Goal: Communication & Community: Ask a question

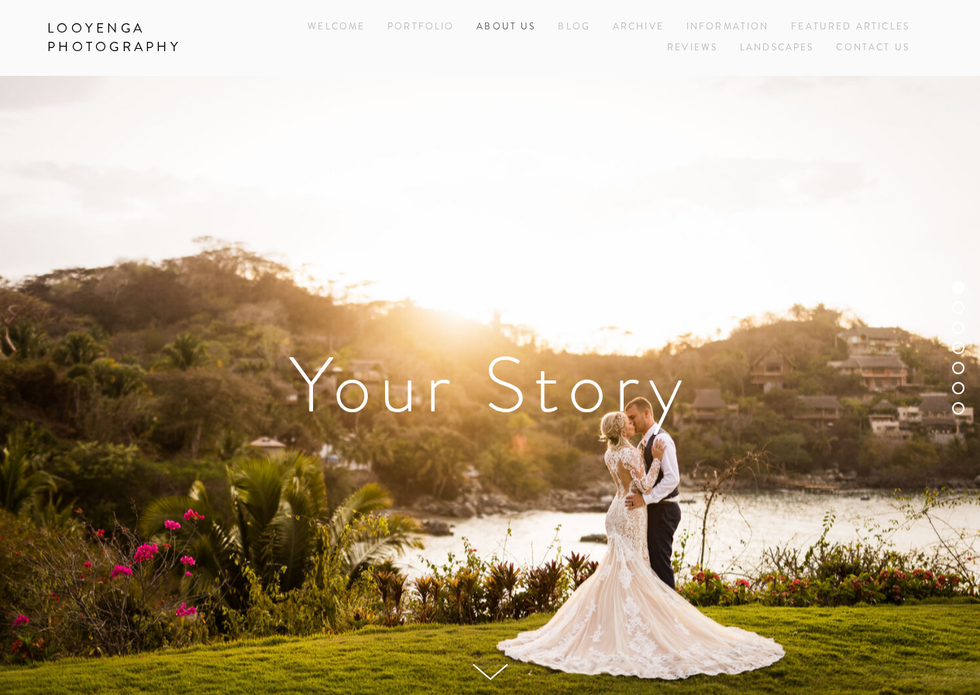
click at [500, 32] on link "About Us" at bounding box center [505, 27] width 59 height 21
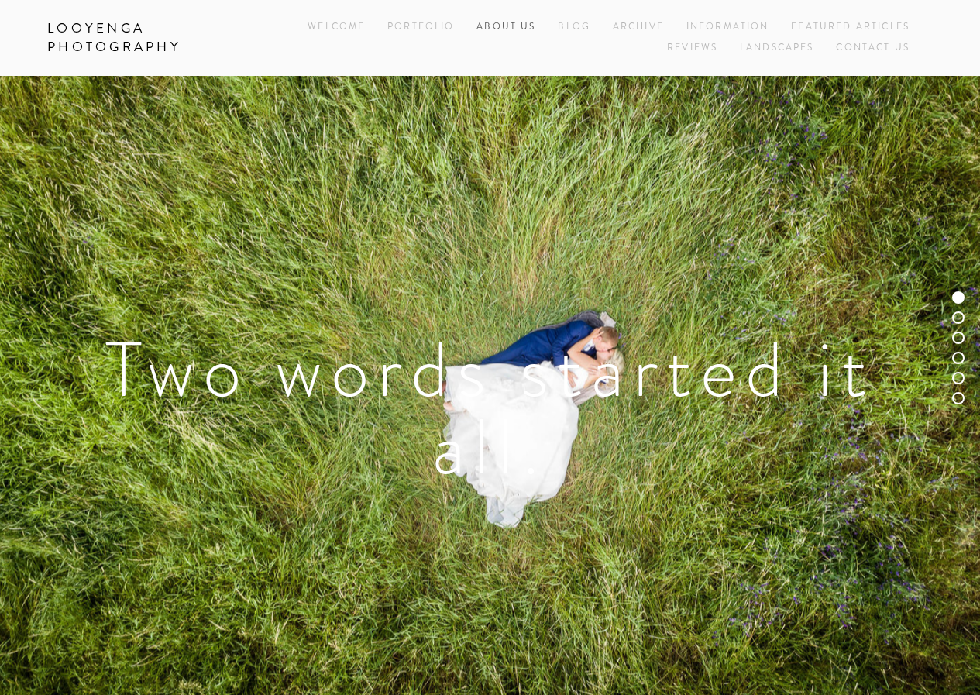
click at [503, 25] on link "About Us" at bounding box center [505, 27] width 59 height 21
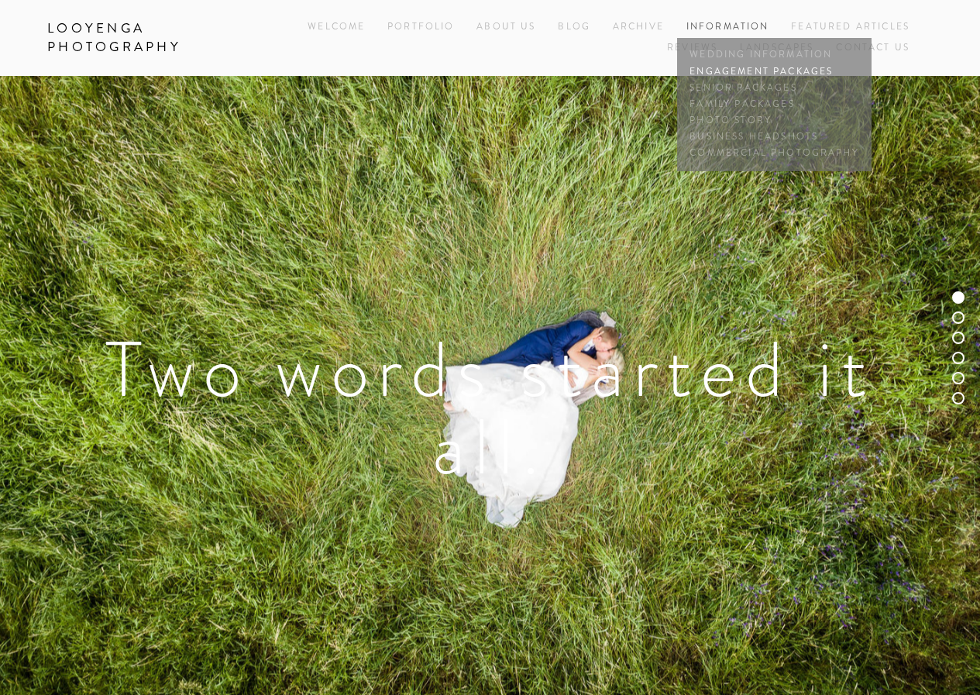
click at [739, 69] on link "Engagement Packages" at bounding box center [774, 72] width 177 height 16
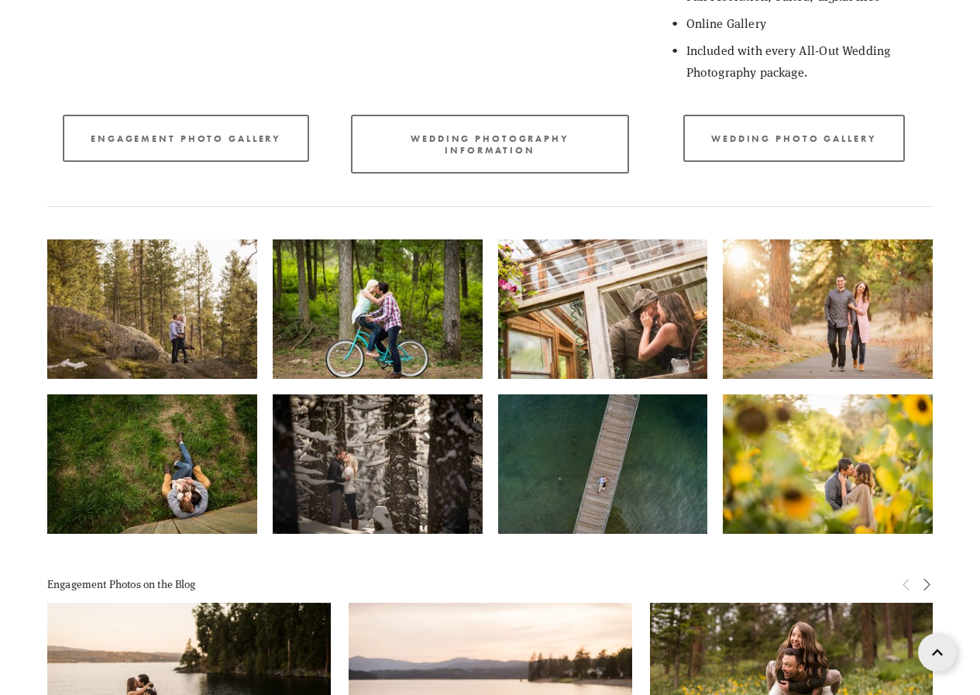
scroll to position [1162, 0]
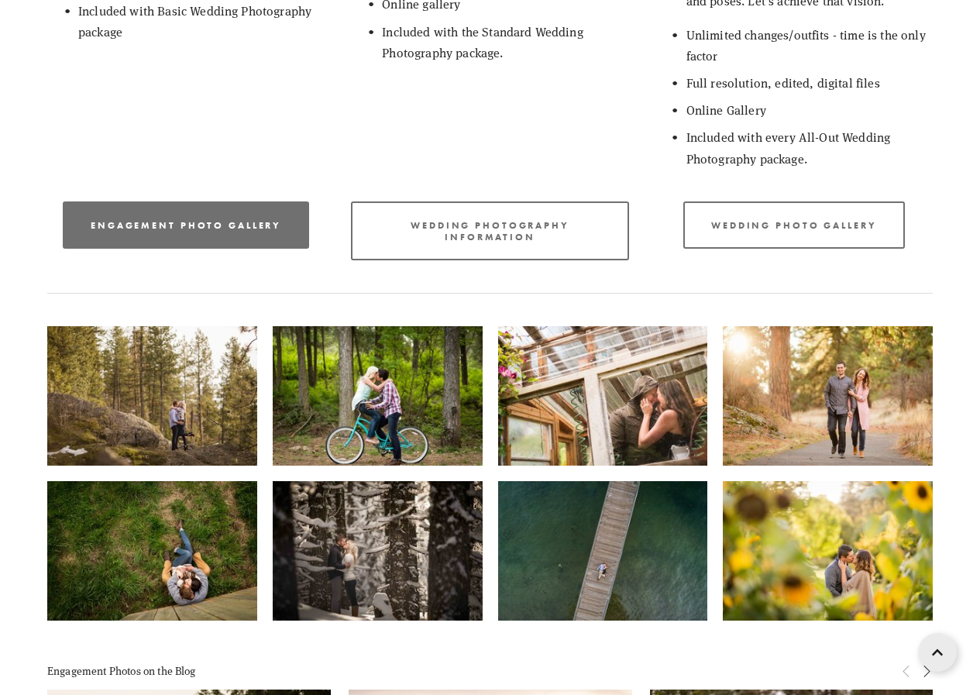
click at [200, 225] on link "Engagement photo Gallery" at bounding box center [186, 224] width 246 height 47
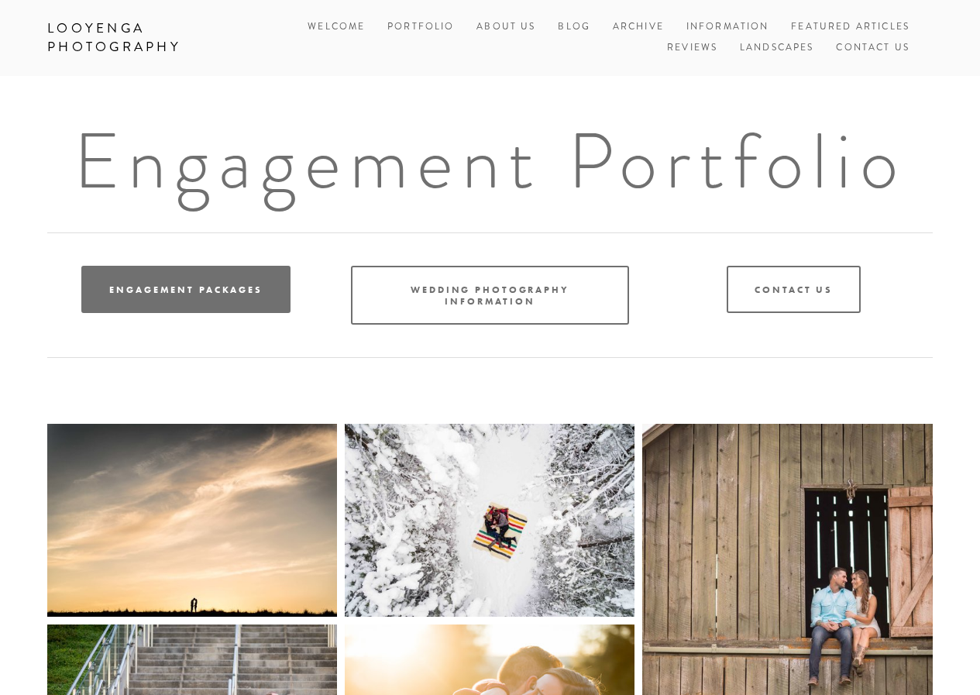
click at [224, 276] on link "Engagement Packages" at bounding box center [185, 289] width 209 height 47
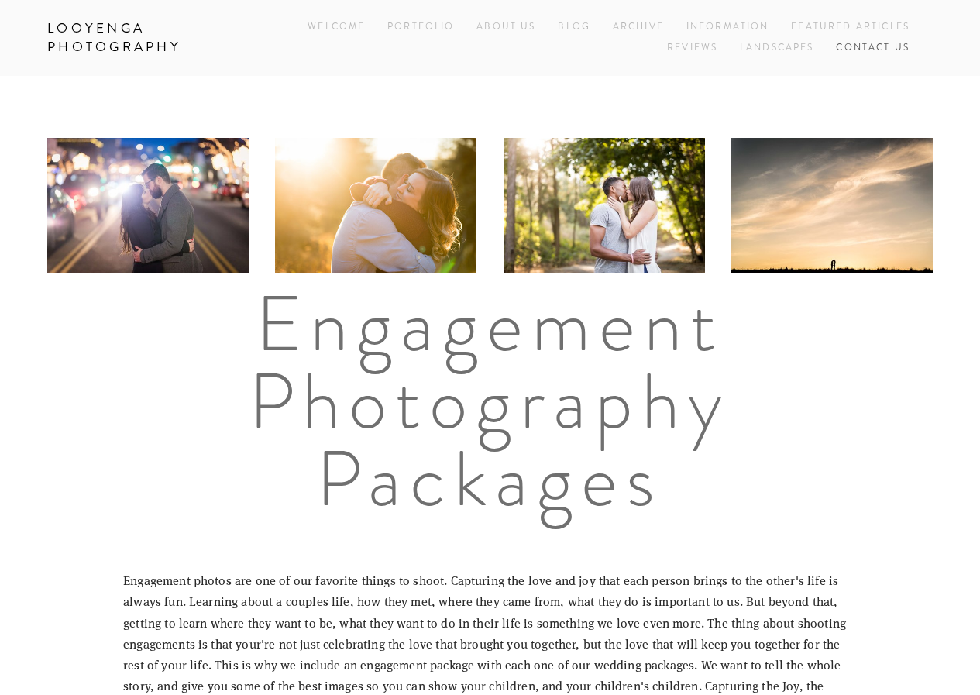
click at [902, 48] on link "Contact Us" at bounding box center [873, 48] width 74 height 21
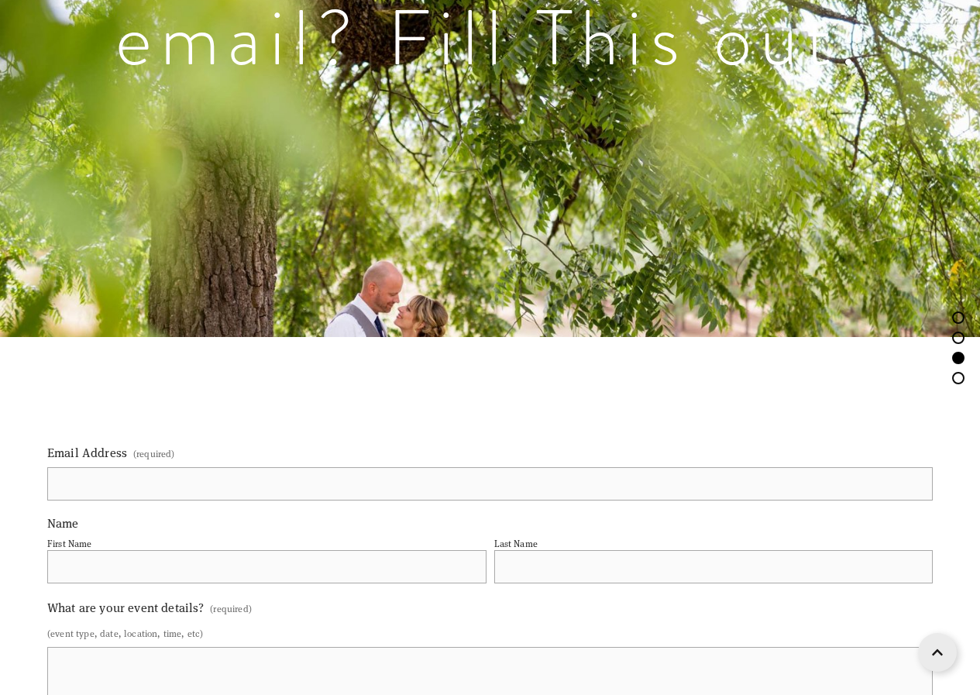
scroll to position [1627, 0]
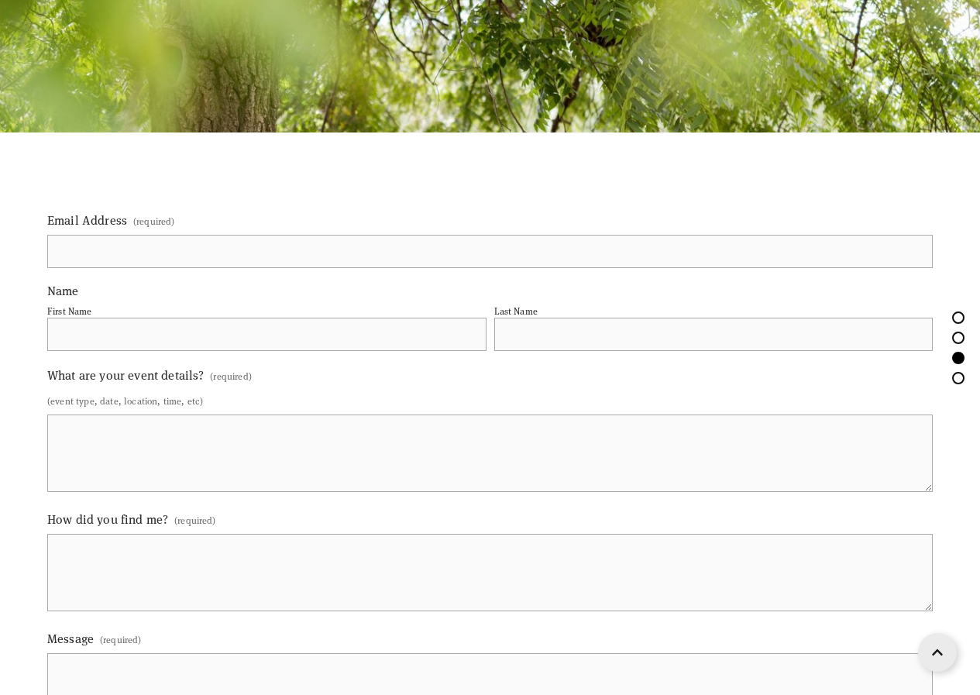
click at [95, 250] on input "Email Address (required)" at bounding box center [490, 251] width 886 height 33
type input "e_daniels1@u.pacific.edu"
type input "Eric"
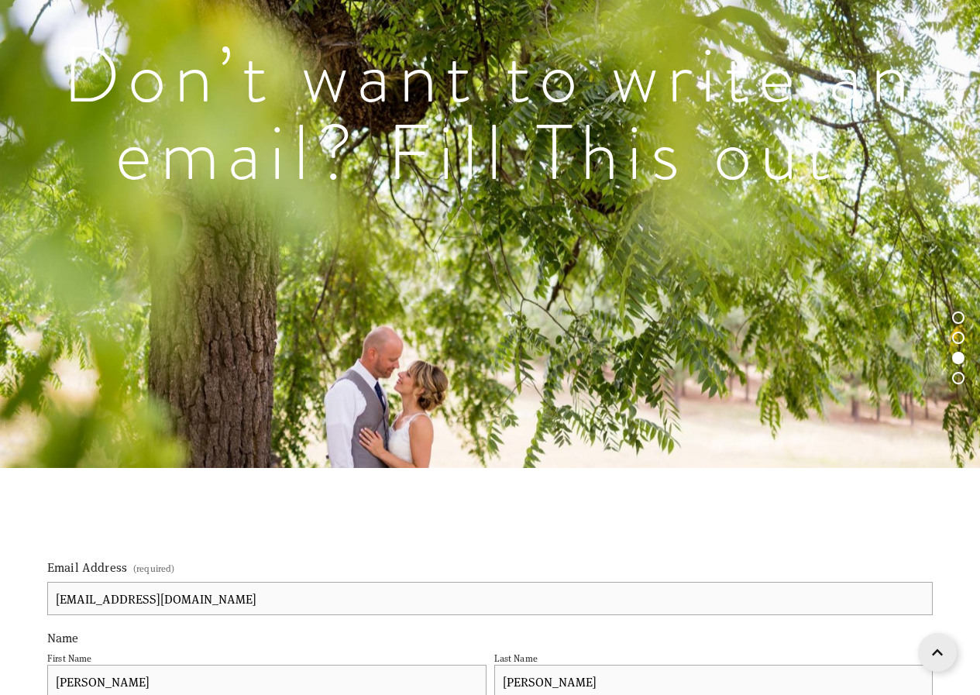
scroll to position [1667, 0]
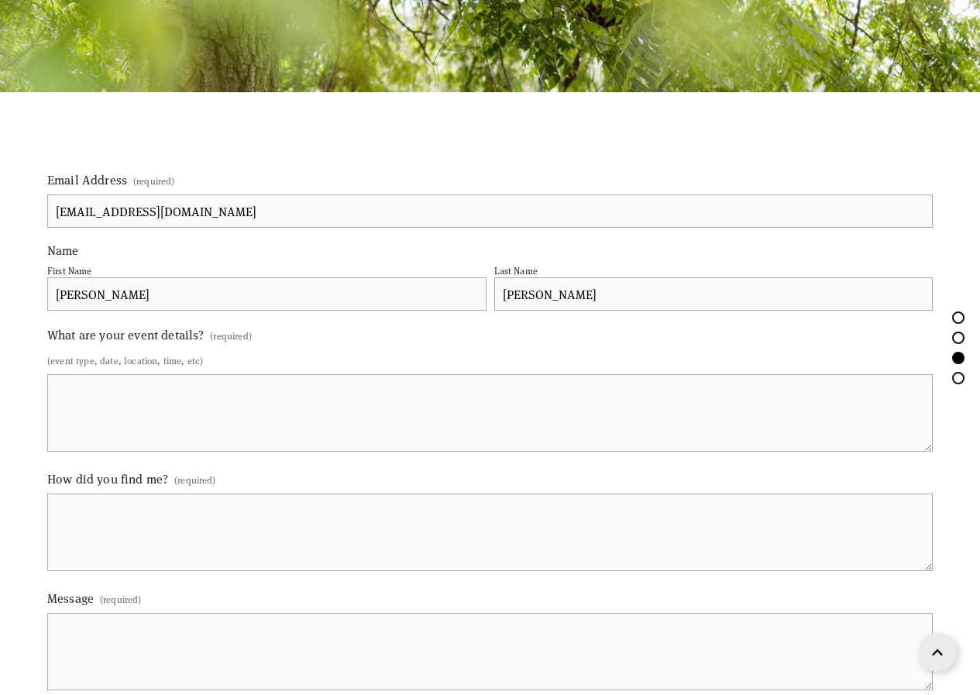
type input "Daniels"
click at [136, 403] on textarea "What are your event details? (required)" at bounding box center [490, 412] width 886 height 77
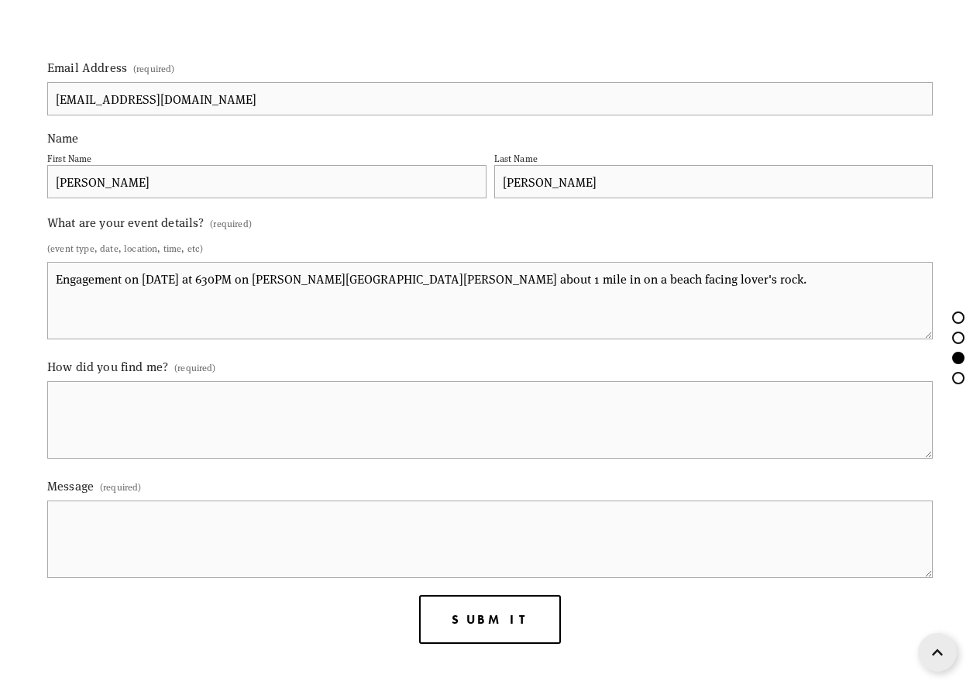
scroll to position [1900, 0]
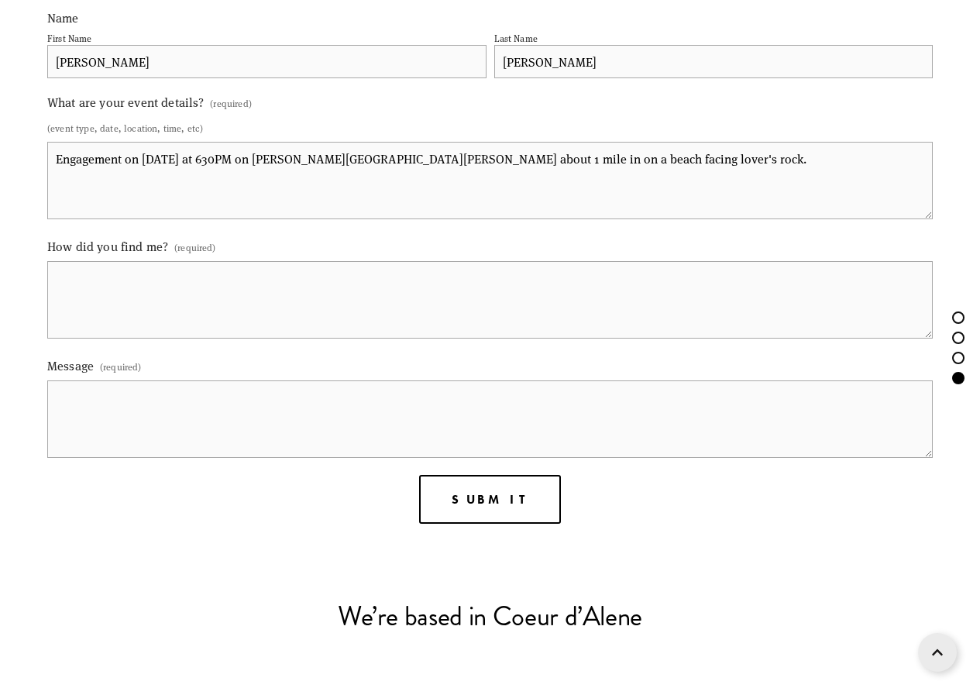
type textarea "Engagement on September 6th 2025 at 630PM on Tubbs Hill about 1 mile in on a be…"
click at [116, 262] on textarea "How did you find me? (required)" at bounding box center [490, 299] width 886 height 77
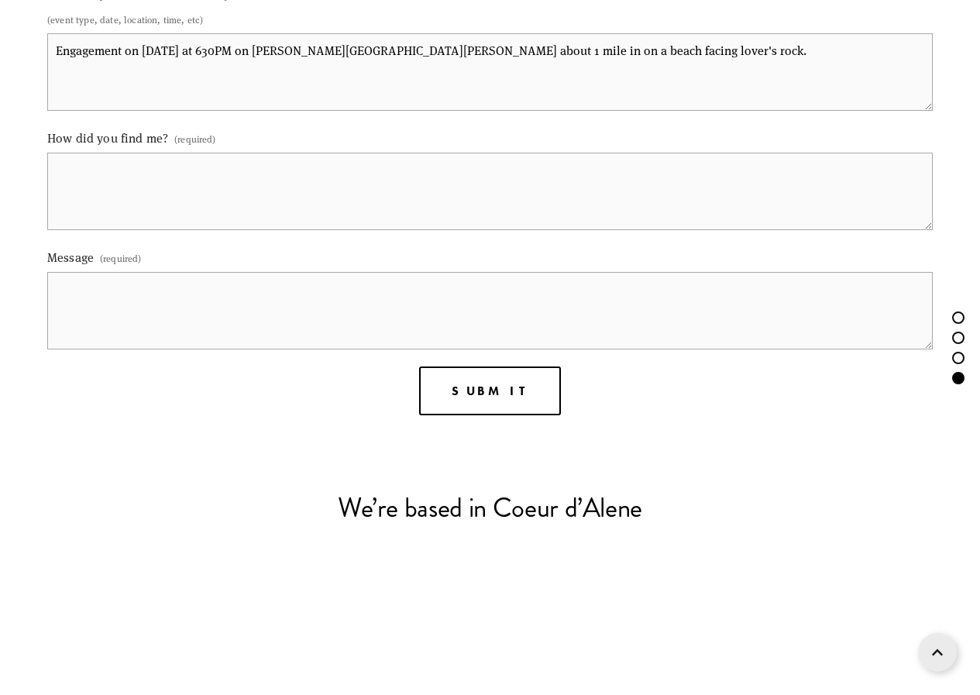
scroll to position [1745, 0]
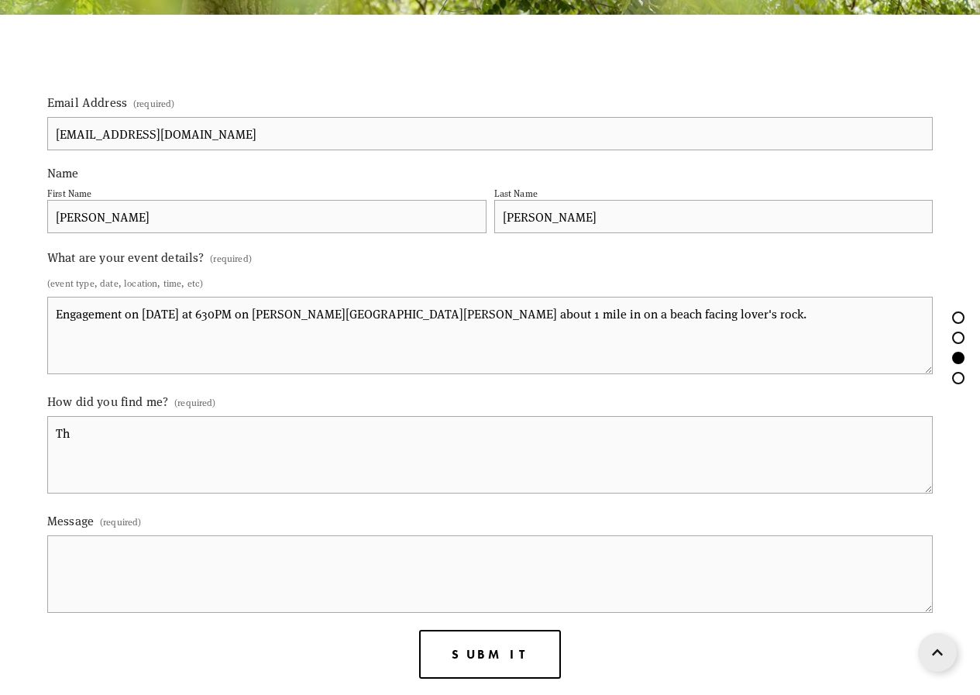
type textarea "T"
type textarea "Google search"
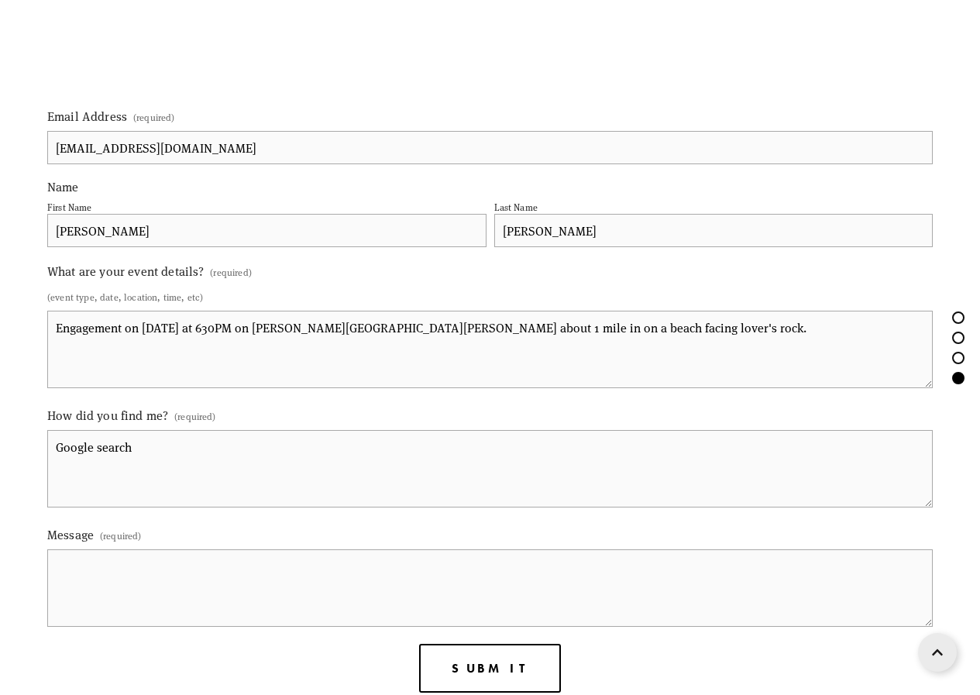
scroll to position [1900, 0]
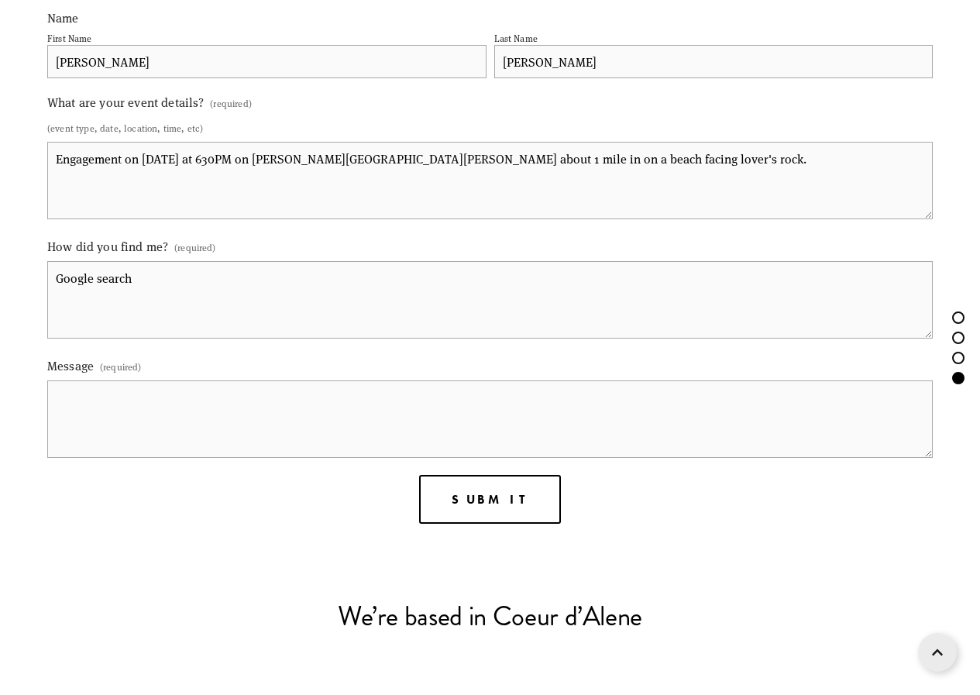
click at [643, 156] on textarea "Engagement on September 6th 2025 at 630PM on Tubbs Hill about 1 mile in on a be…" at bounding box center [490, 180] width 886 height 77
click at [57, 159] on textarea "Engagement on September 6th 2025 at 630PM on Tubbs Hill about 1 mile in on a be…" at bounding box center [490, 180] width 886 height 77
click at [371, 160] on textarea "The Basics Engagement on September 6th 2025 at 630PM on Tubbs Hill about 1 mile…" at bounding box center [490, 180] width 886 height 77
type textarea "The Basics Engagement on September 6th 2025 at 630PM. Tubbs Hill in CDA about 1…"
click at [137, 422] on textarea "Message (required)" at bounding box center [490, 418] width 886 height 77
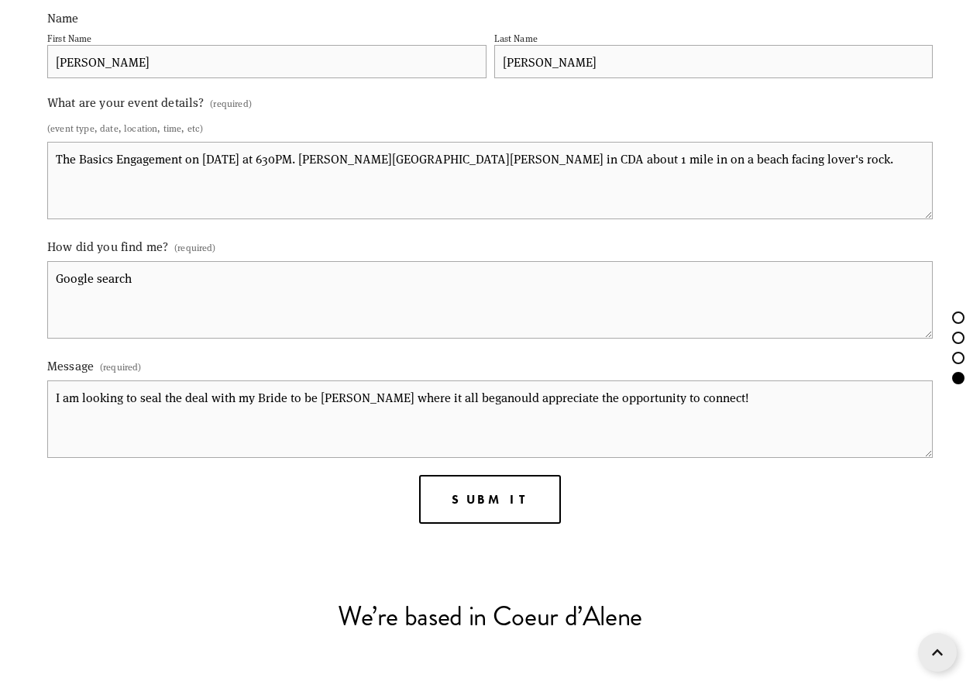
drag, startPoint x: 163, startPoint y: 397, endPoint x: 84, endPoint y: 397, distance: 79.0
click at [84, 397] on textarea "I am looking to seal the deal with my Bride to be Lindsey where it all beganoul…" at bounding box center [490, 418] width 886 height 77
drag, startPoint x: 442, startPoint y: 394, endPoint x: 446, endPoint y: 408, distance: 15.4
click at [442, 394] on textarea "I am going to seal the deal with my Bride to be Lindsey where it all beganould …" at bounding box center [490, 418] width 886 height 77
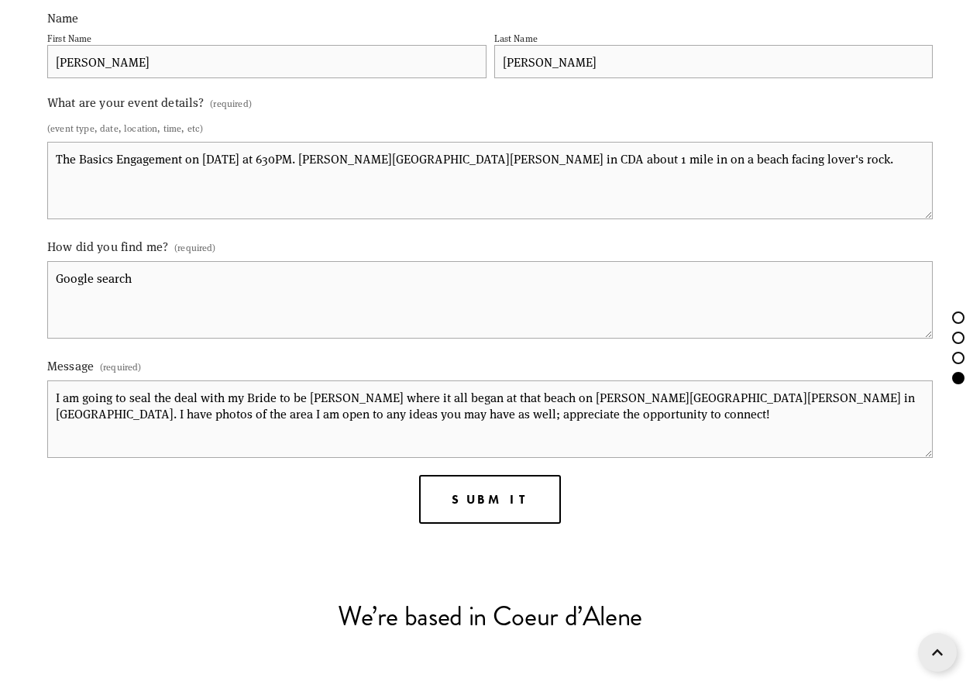
drag, startPoint x: 227, startPoint y: 413, endPoint x: 159, endPoint y: 409, distance: 68.3
click at [159, 409] on textarea "I am going to seal the deal with my Bride to be Lindsey where it all began at t…" at bounding box center [490, 418] width 886 height 77
click at [772, 401] on textarea "I am going to seal the deal with my Bride to be Lindsey where it all began at t…" at bounding box center [490, 418] width 886 height 77
click at [771, 401] on textarea "I am going to seal the deal with my Bride to be Lindsey where it all began at t…" at bounding box center [490, 418] width 886 height 77
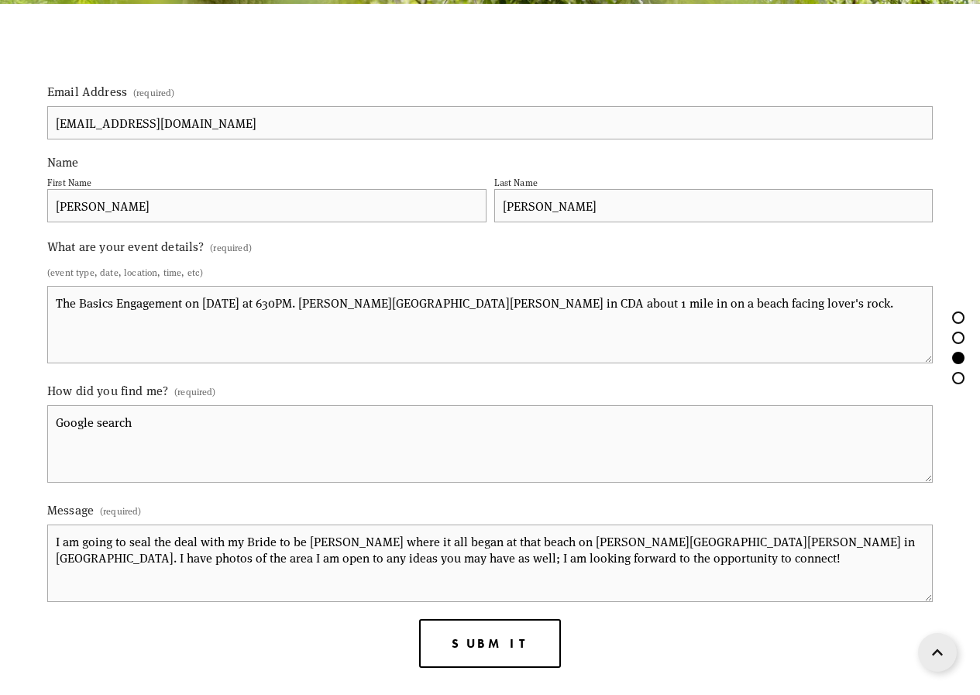
scroll to position [1822, 0]
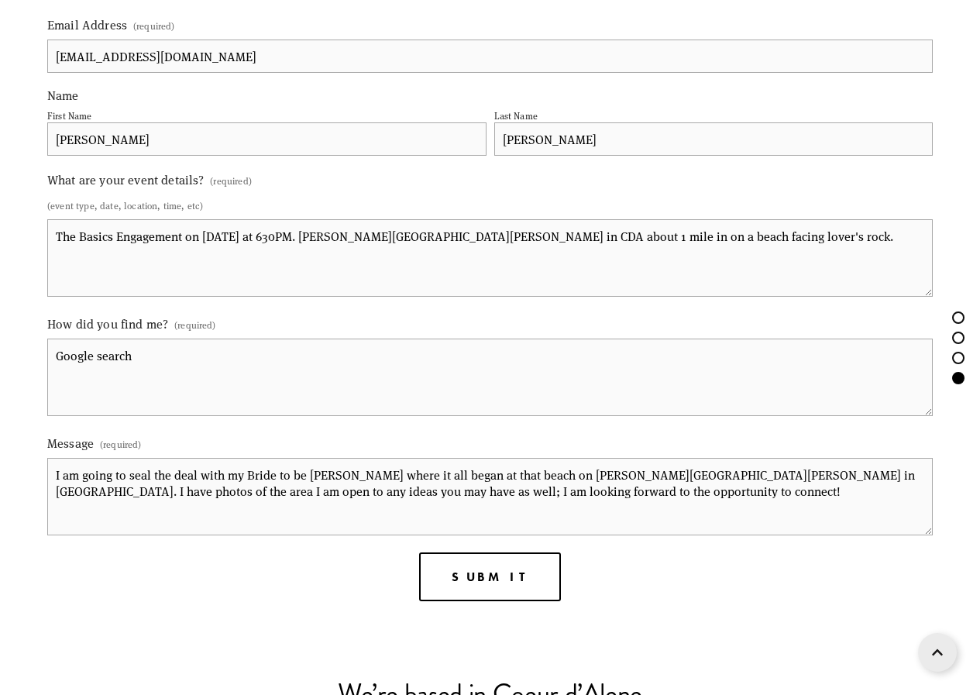
click at [448, 493] on textarea "I am going to seal the deal with my Bride to be Lindsey where it all began at t…" at bounding box center [490, 496] width 886 height 77
click at [769, 476] on textarea "I am going to seal the deal with my Bride to be Lindsey where it all began at t…" at bounding box center [490, 496] width 886 height 77
click at [772, 476] on textarea "I am going to seal the deal with my Bride to be Lindsey where it all began at t…" at bounding box center [490, 496] width 886 height 77
type textarea "I am going to seal the deal with my Bride to be Lindsey where it all began at t…"
drag, startPoint x: 771, startPoint y: 497, endPoint x: 17, endPoint y: 438, distance: 756.2
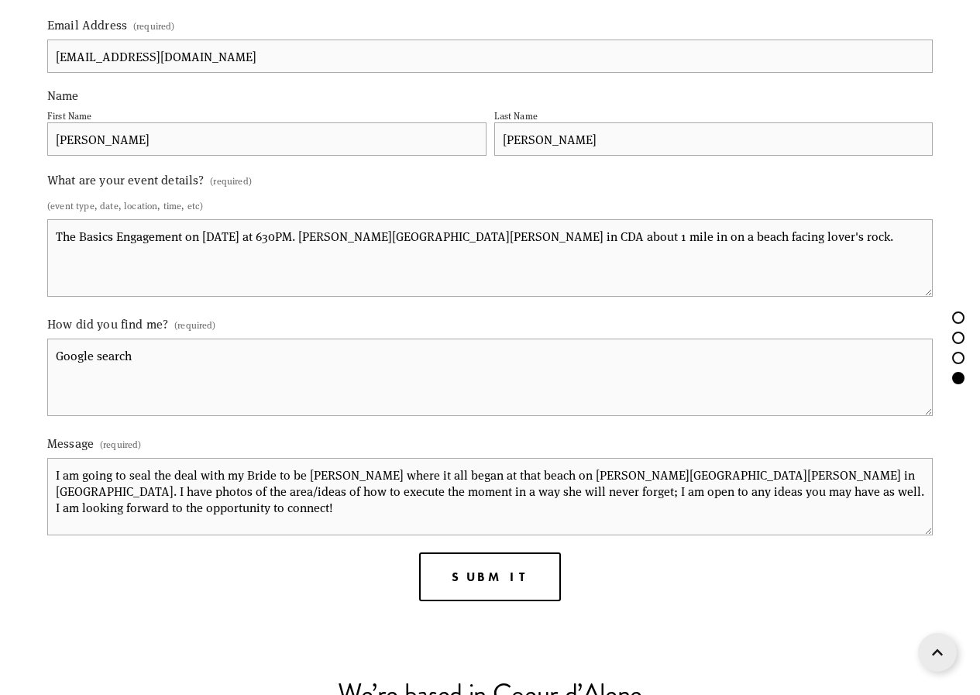
click at [17, 438] on div "Email Address (required) e_daniels1@u.pacific.edu Name First Name Eric Last Nam…" at bounding box center [490, 538] width 980 height 1203
click at [492, 583] on span "Submit" at bounding box center [490, 576] width 76 height 15
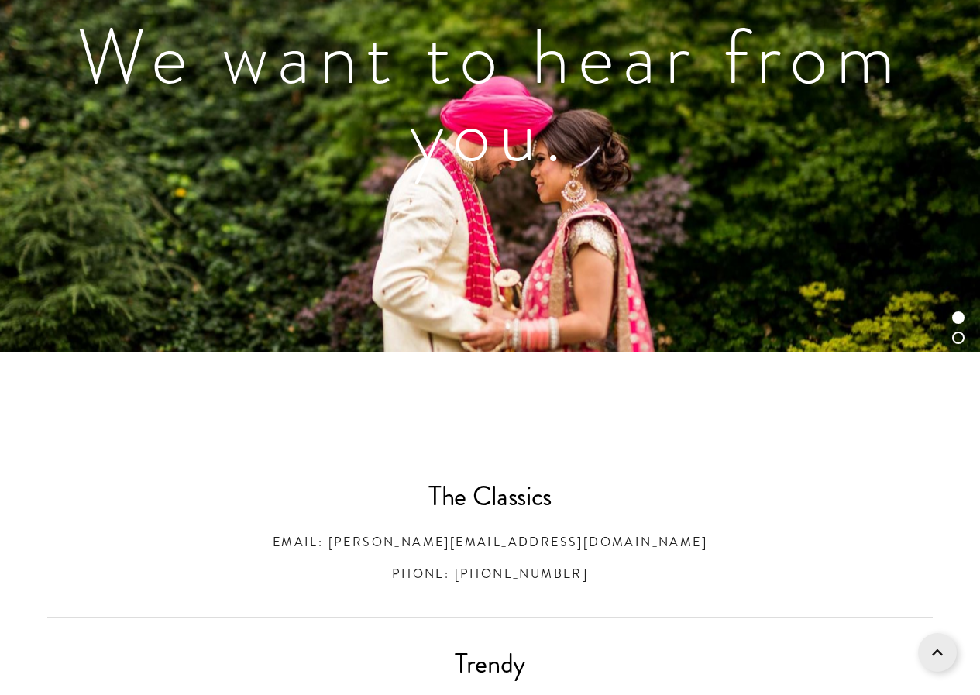
scroll to position [273, 0]
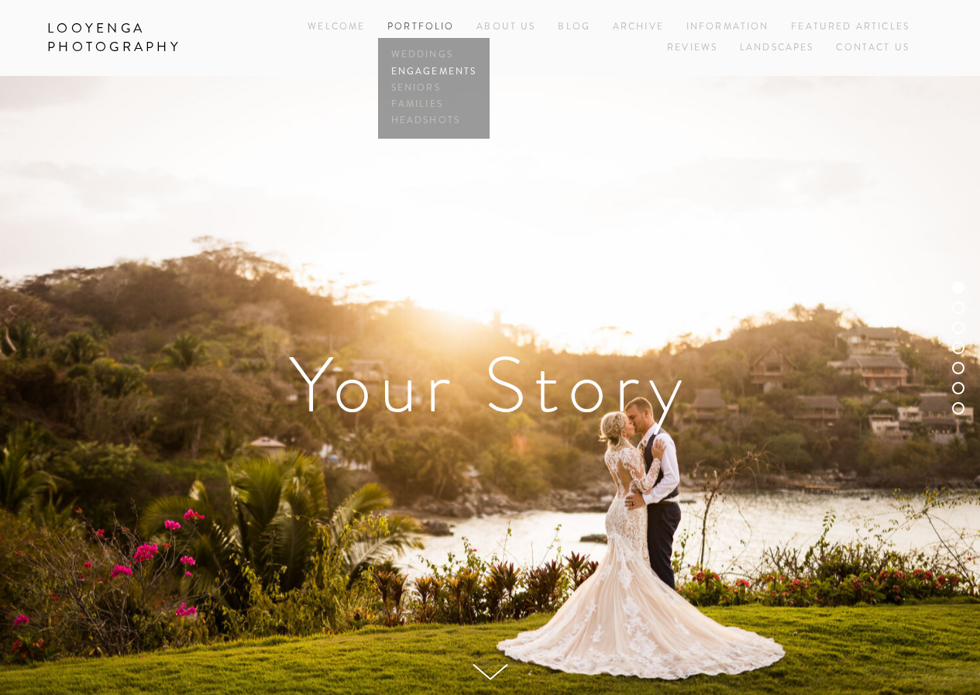
click at [415, 67] on link "Engagements" at bounding box center [433, 72] width 93 height 16
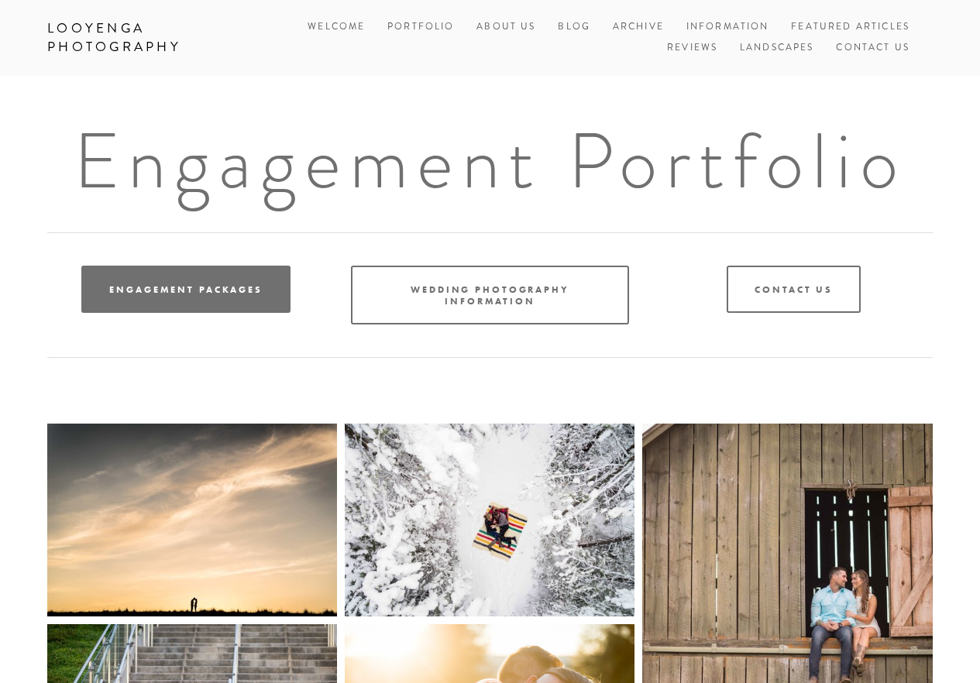
click at [183, 302] on link "Engagement Packages" at bounding box center [185, 289] width 209 height 47
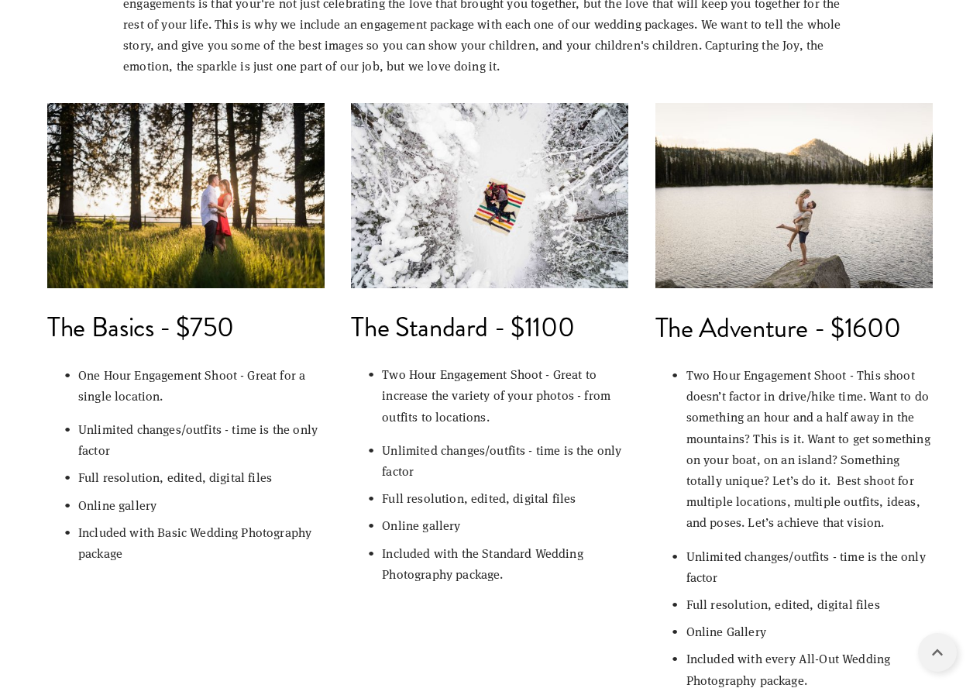
scroll to position [775, 0]
